Goal: Task Accomplishment & Management: Use online tool/utility

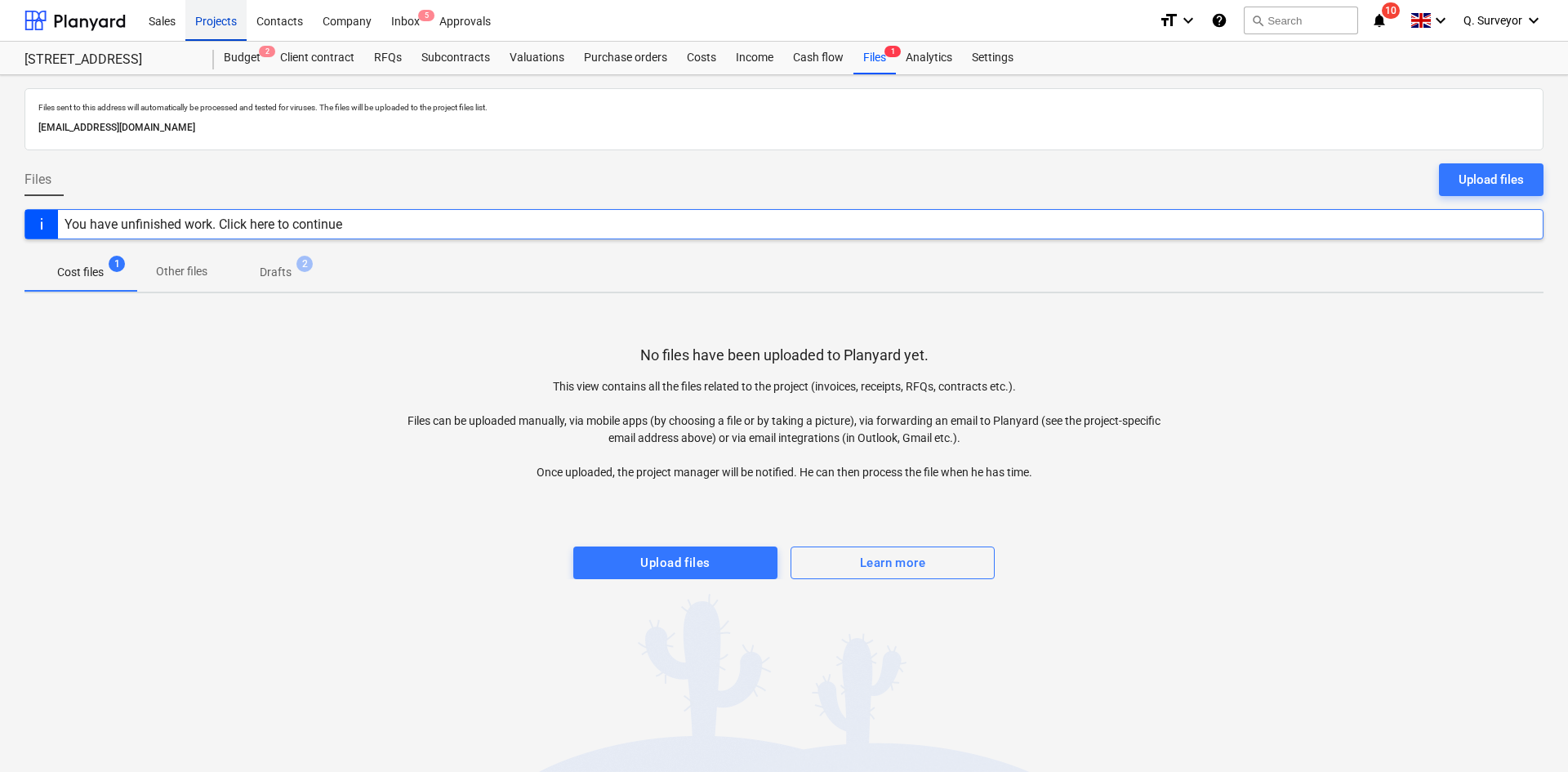
click at [220, 20] on div "Projects" at bounding box center [216, 20] width 61 height 41
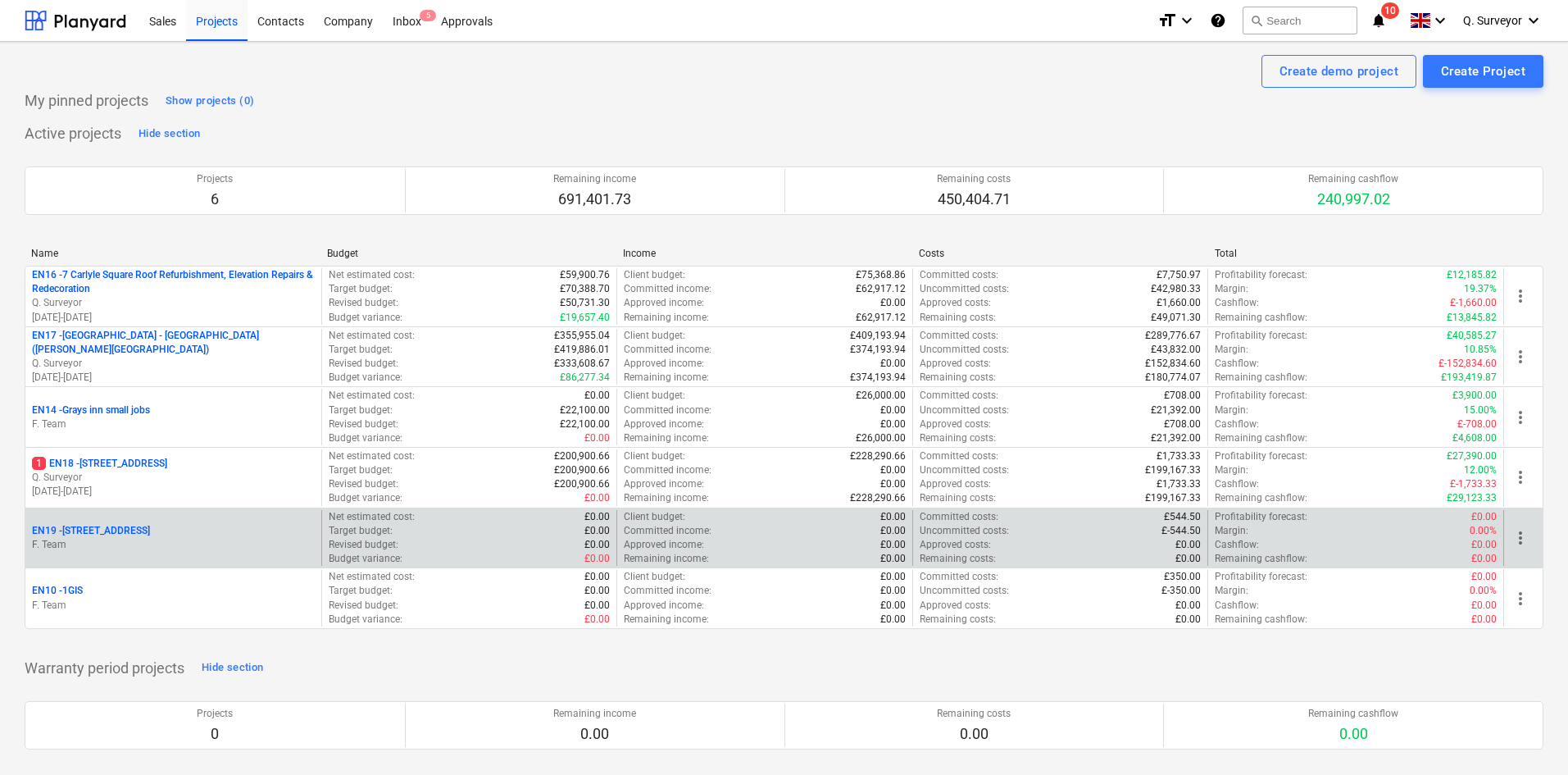
click at [169, 543] on p "F. Team" at bounding box center [172, 545] width 282 height 14
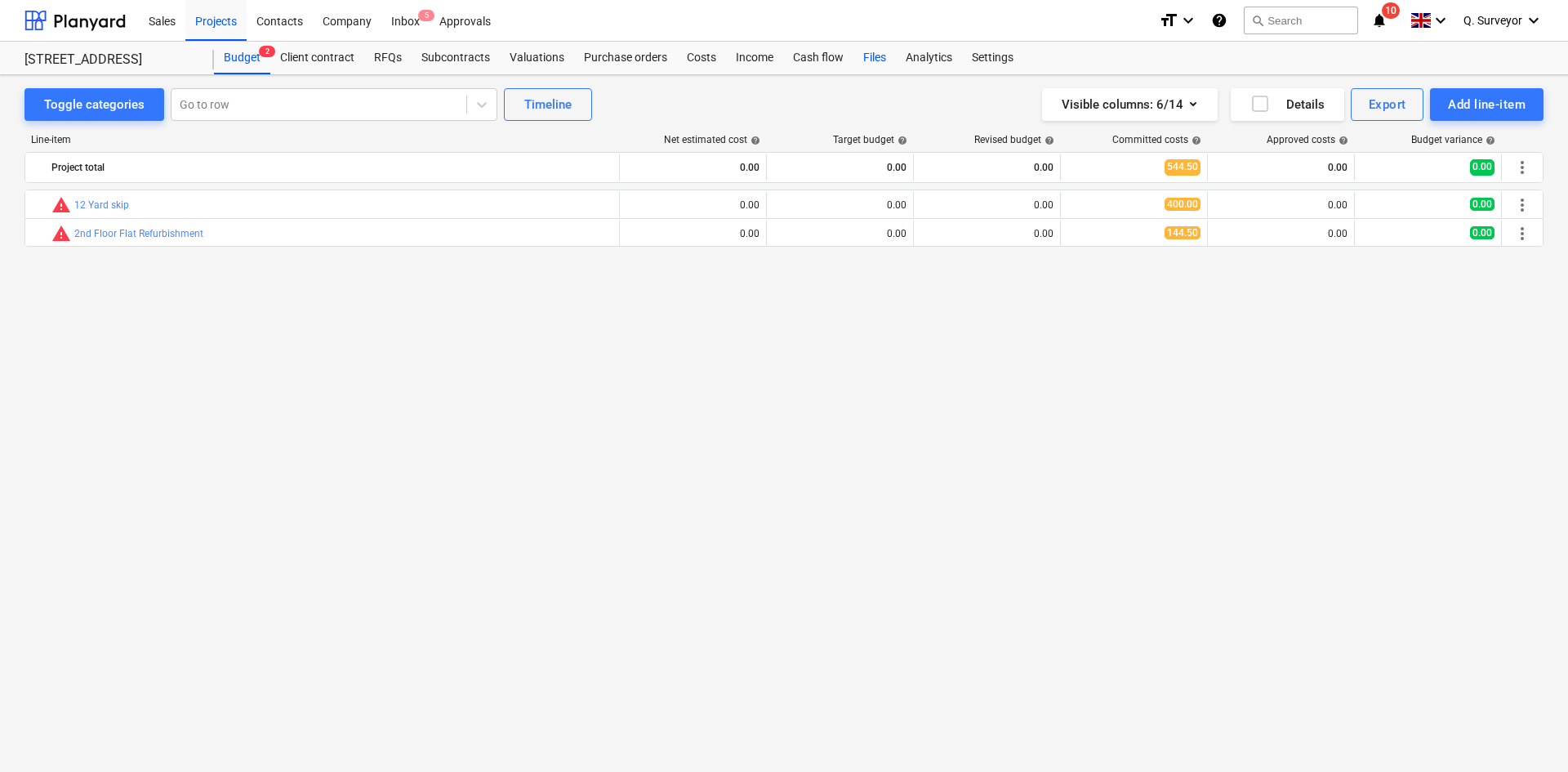
click at [858, 54] on div "Files" at bounding box center [874, 57] width 42 height 33
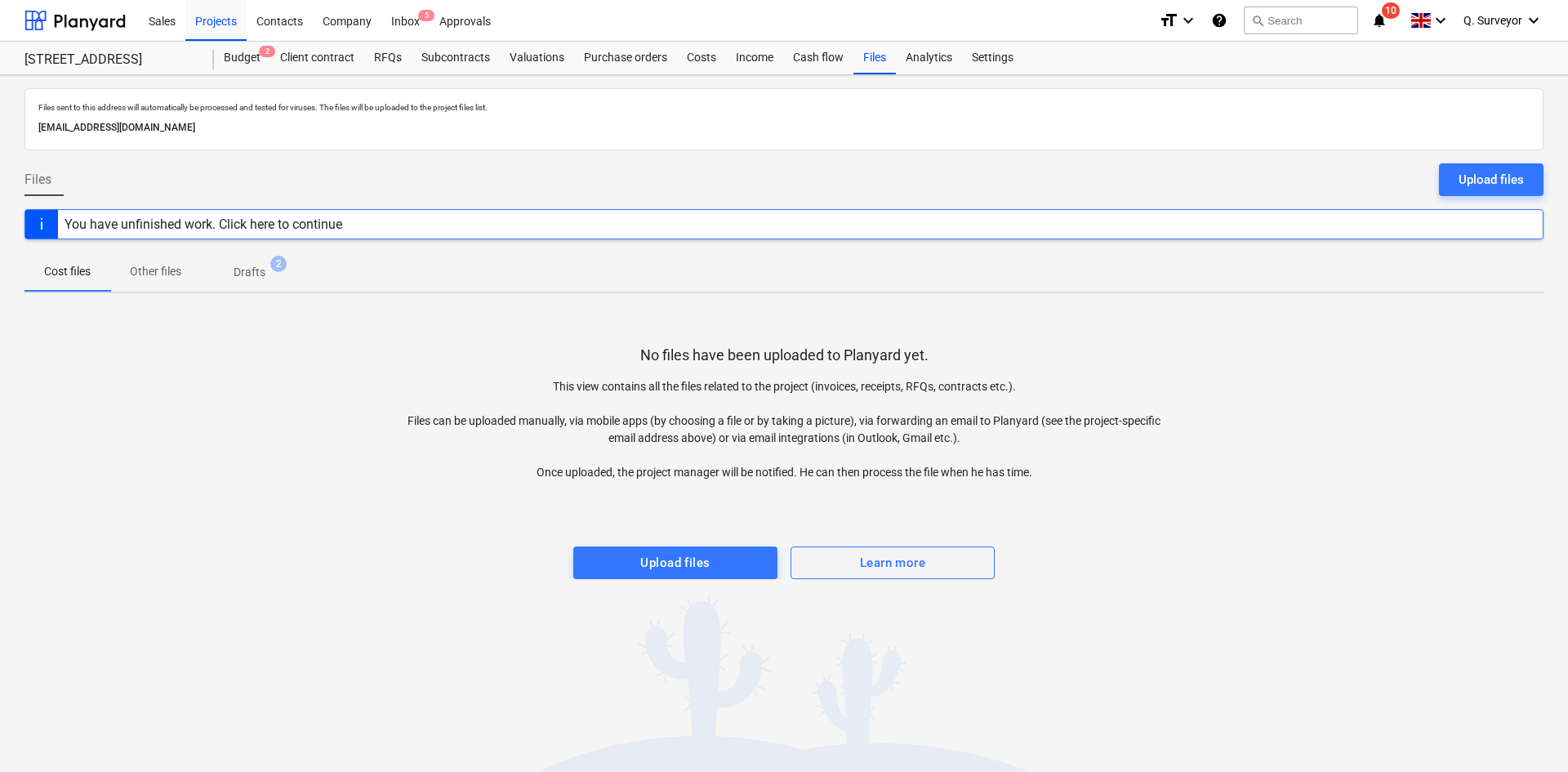
drag, startPoint x: 360, startPoint y: 127, endPoint x: 17, endPoint y: 119, distance: 343.1
click at [17, 119] on div "Files sent to this address will automatically be processed and tested for virus…" at bounding box center [784, 424] width 1568 height 697
copy p "[EMAIL_ADDRESS][DOMAIN_NAME]"
click at [206, 15] on div "Projects" at bounding box center [216, 20] width 61 height 41
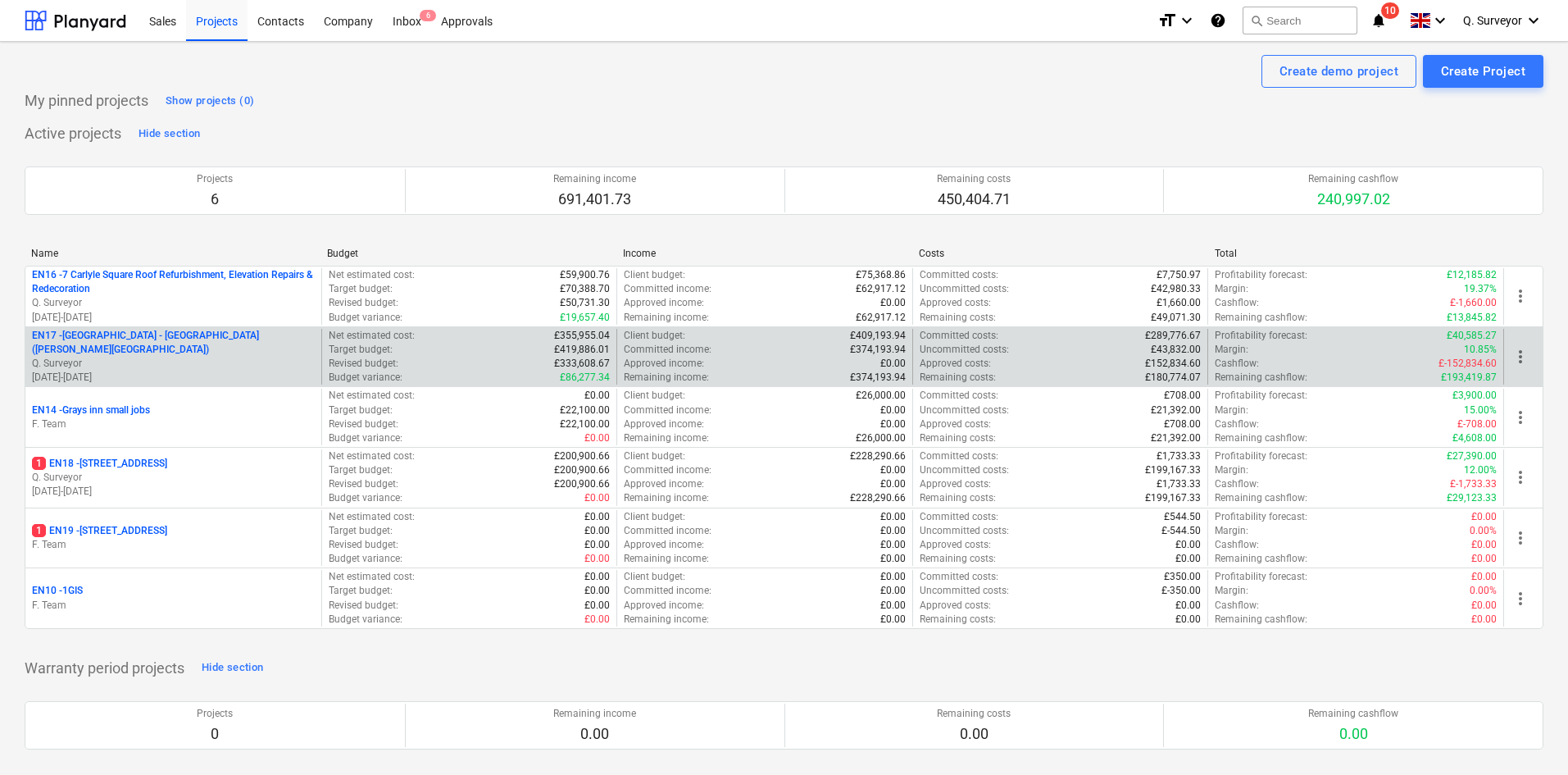
click at [202, 344] on p "EN17 - [GEOGRAPHIC_DATA] - [GEOGRAPHIC_DATA] ([PERSON_NAME][GEOGRAPHIC_DATA] an…" at bounding box center [172, 343] width 282 height 28
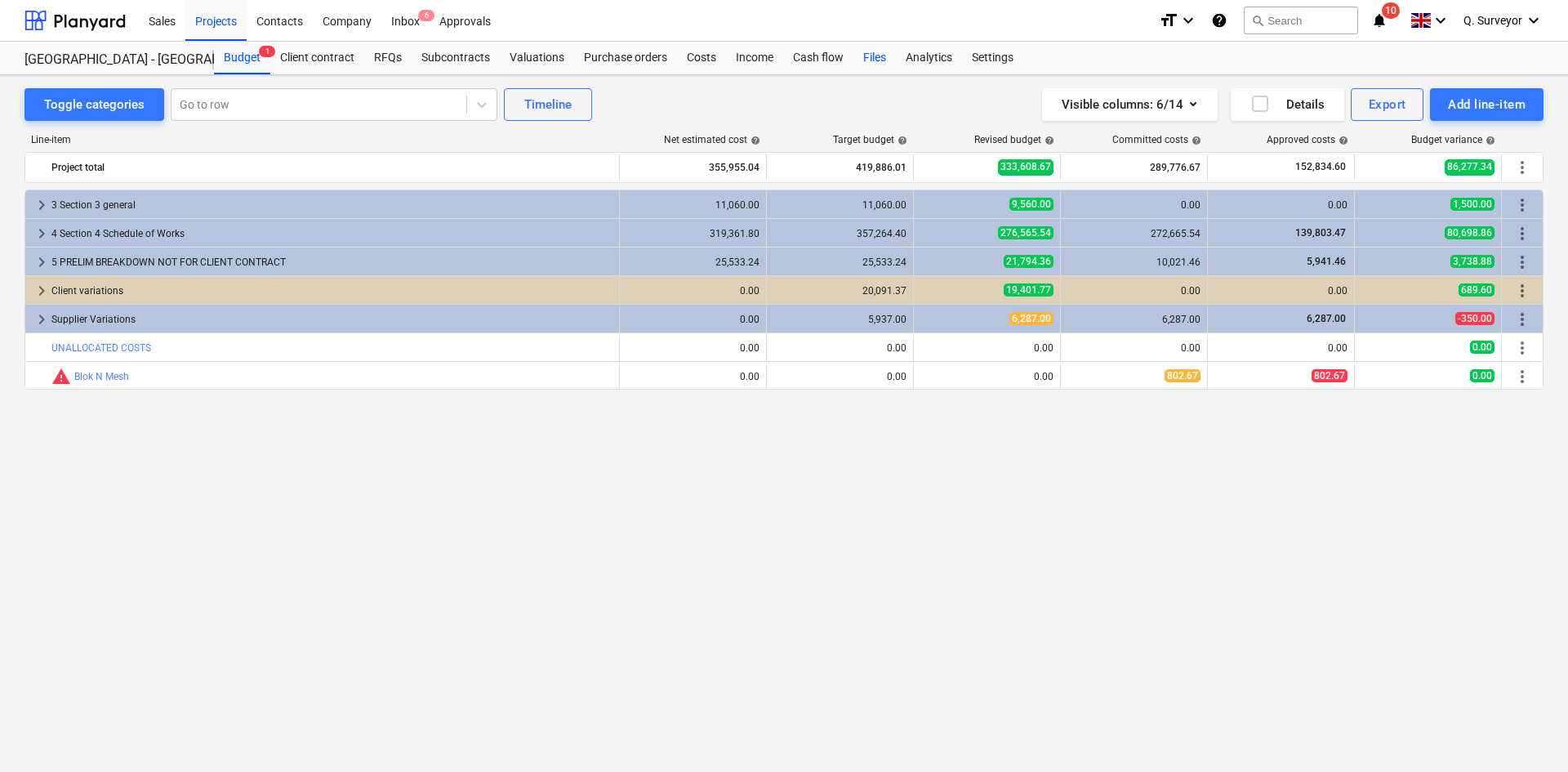
click at [868, 50] on div "Files" at bounding box center [874, 57] width 42 height 33
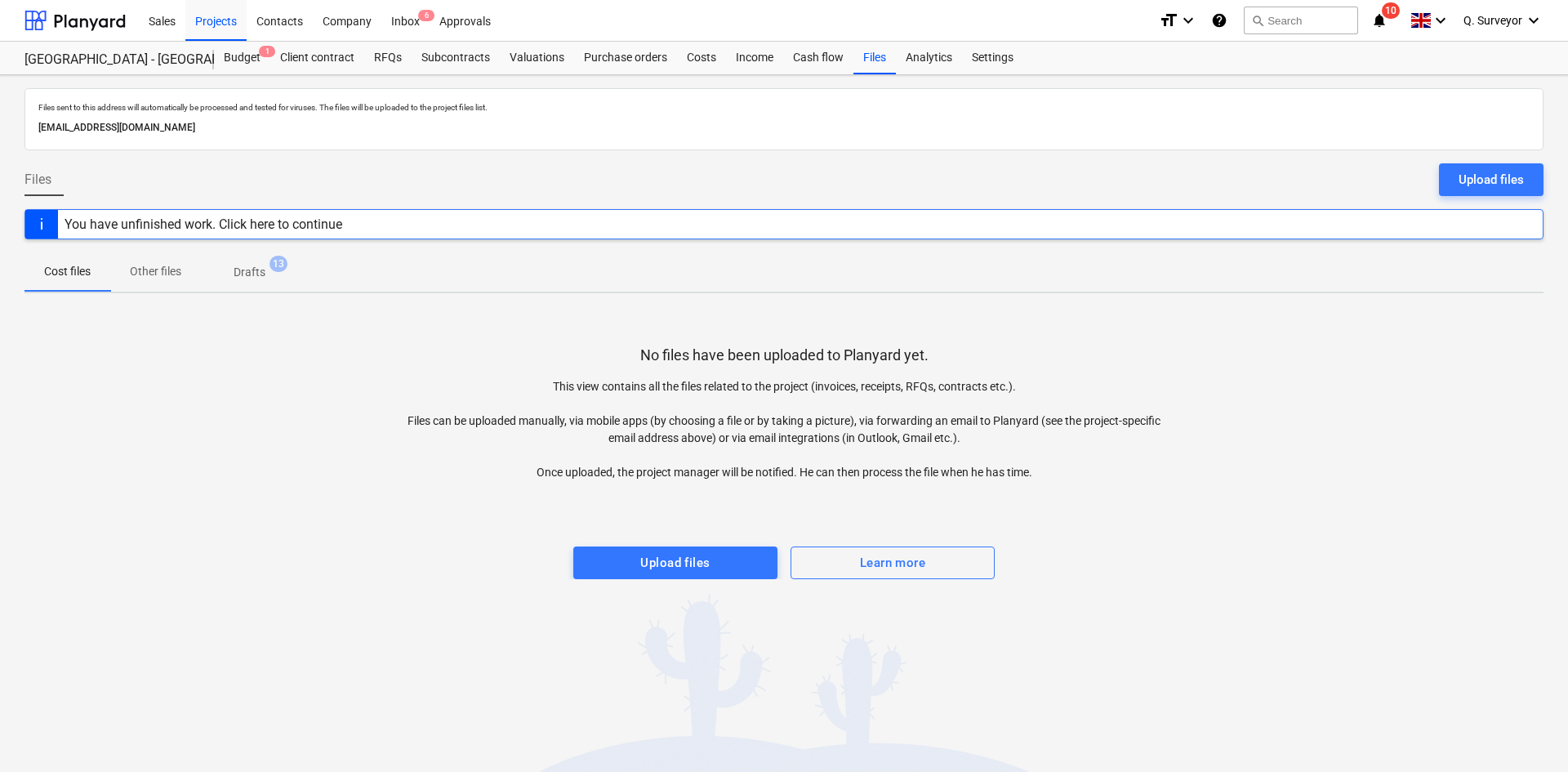
drag, startPoint x: 341, startPoint y: 128, endPoint x: 22, endPoint y: 125, distance: 319.0
click at [22, 125] on div "Files sent to this address will automatically be processed and tested for virus…" at bounding box center [784, 424] width 1568 height 697
copy p "[EMAIL_ADDRESS][DOMAIN_NAME]"
